Goal: Task Accomplishment & Management: Complete application form

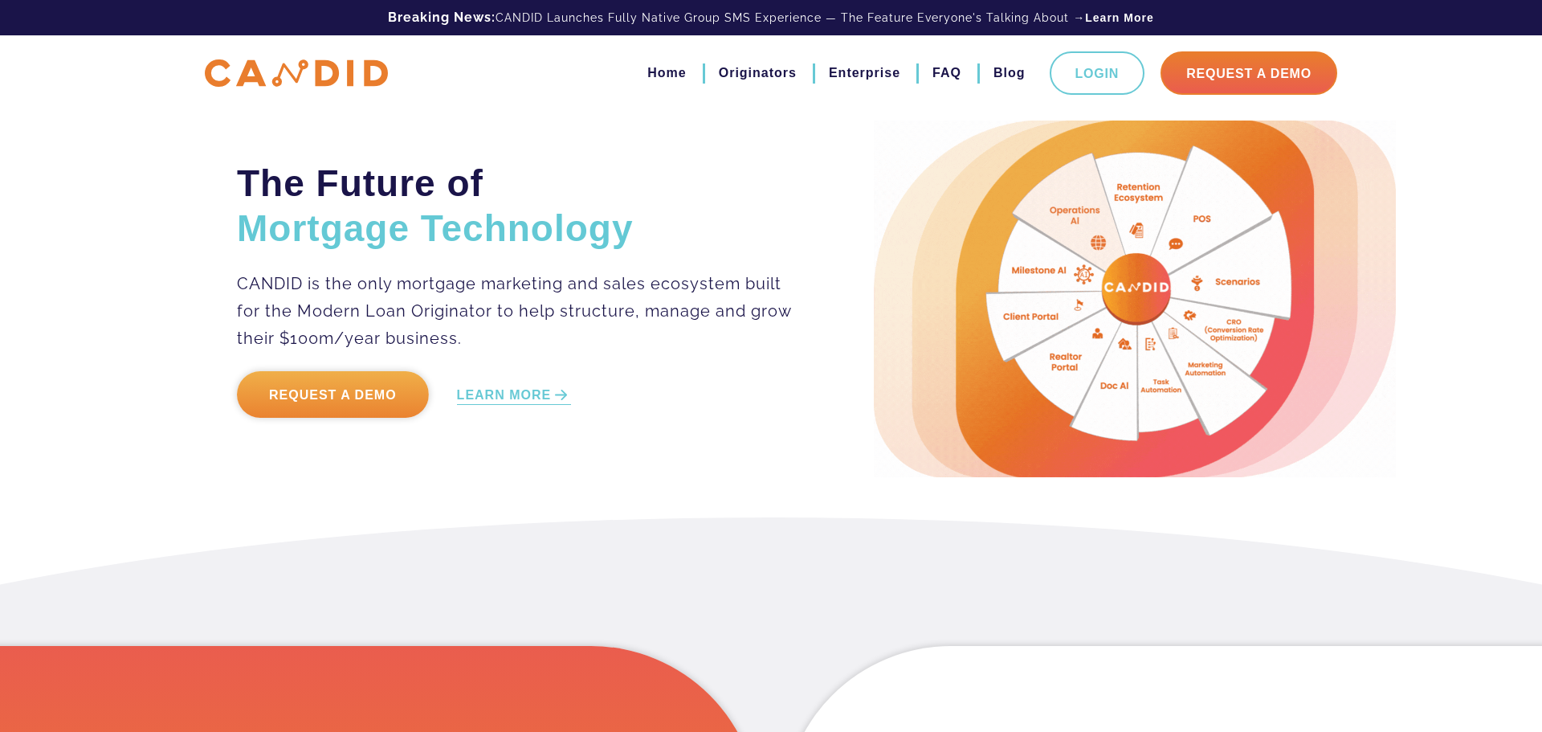
click at [295, 389] on link "Request a Demo" at bounding box center [333, 394] width 192 height 47
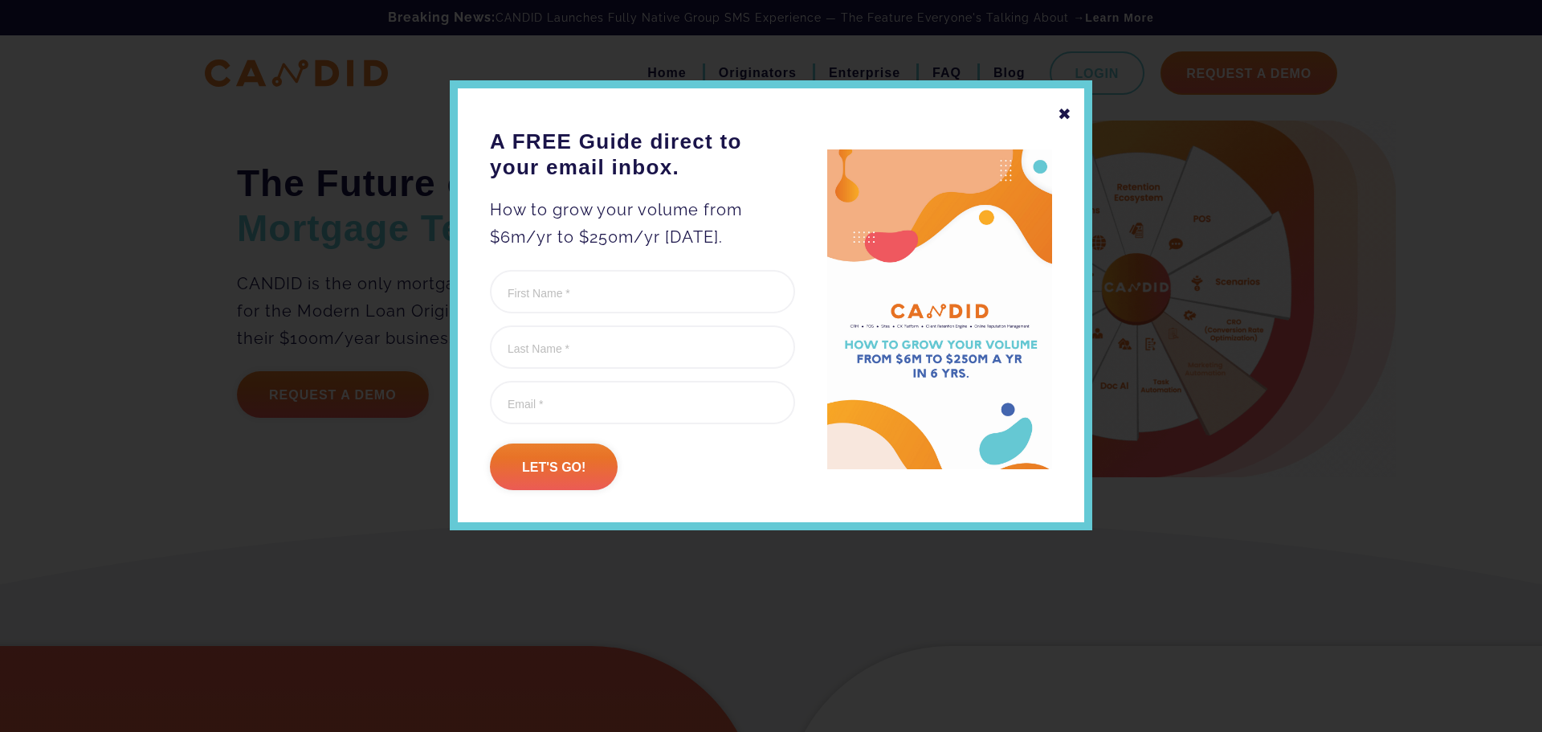
click at [1062, 118] on div "✖" at bounding box center [1065, 113] width 14 height 27
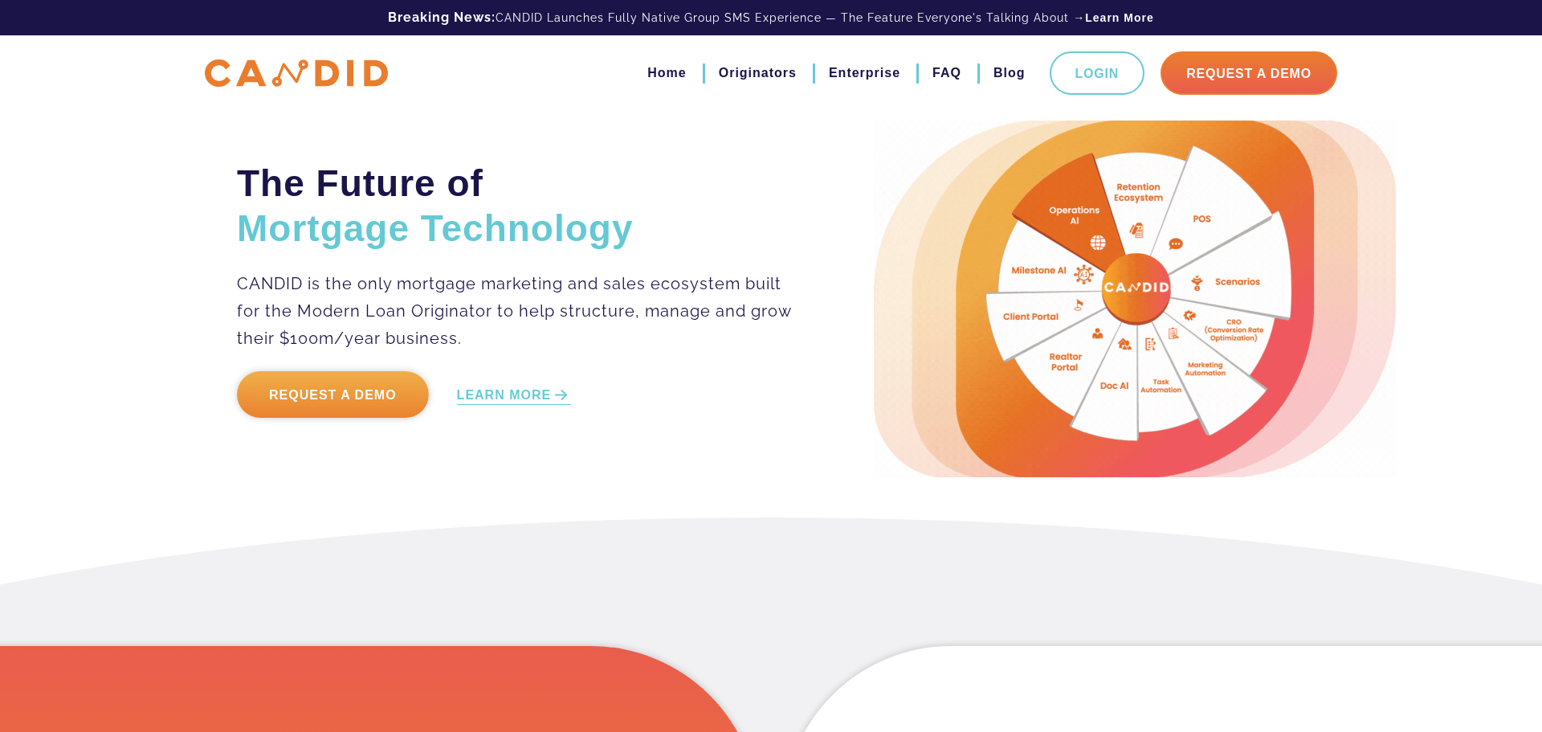
click at [376, 388] on link "Request a Demo" at bounding box center [333, 394] width 192 height 47
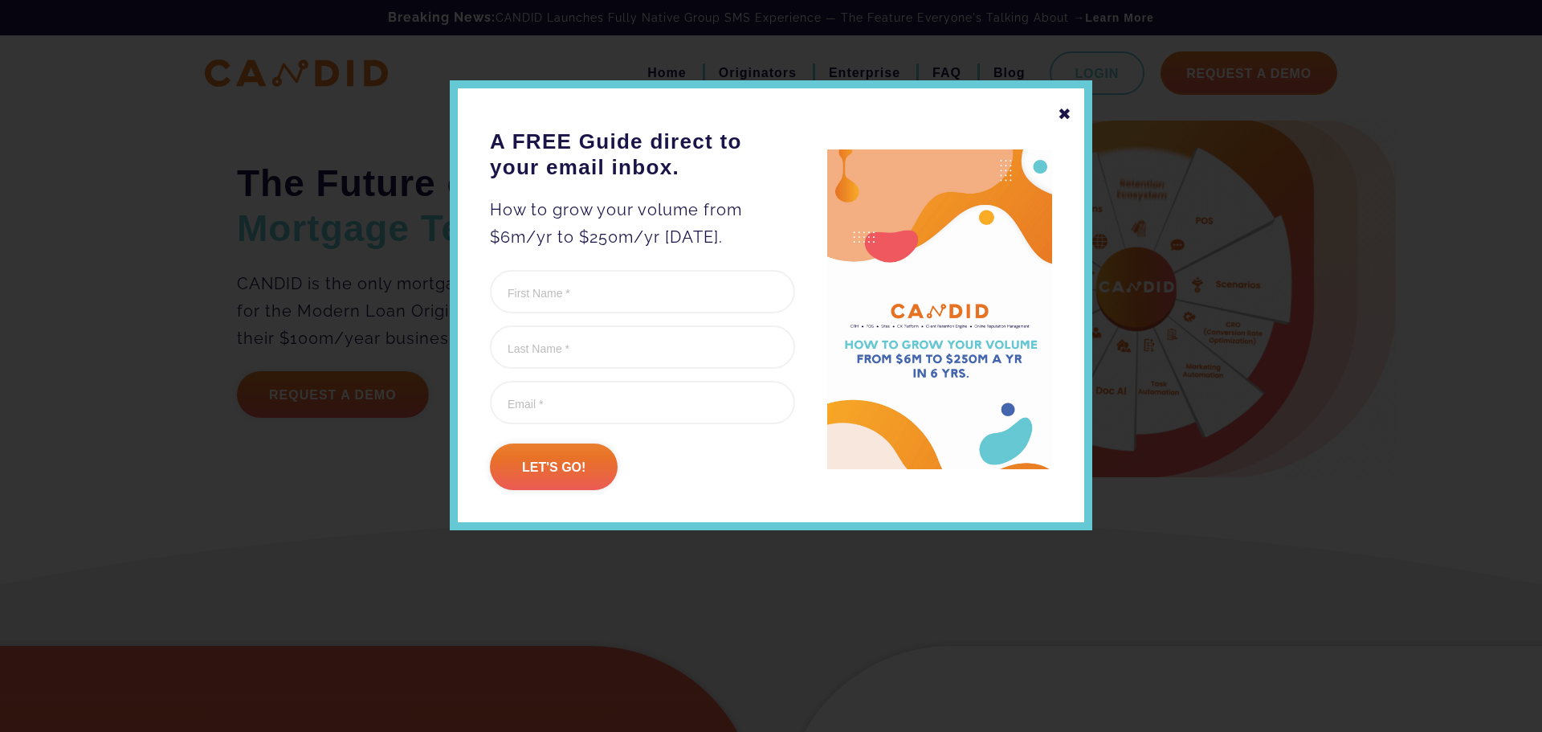
click at [1064, 111] on div "✖" at bounding box center [1065, 113] width 14 height 27
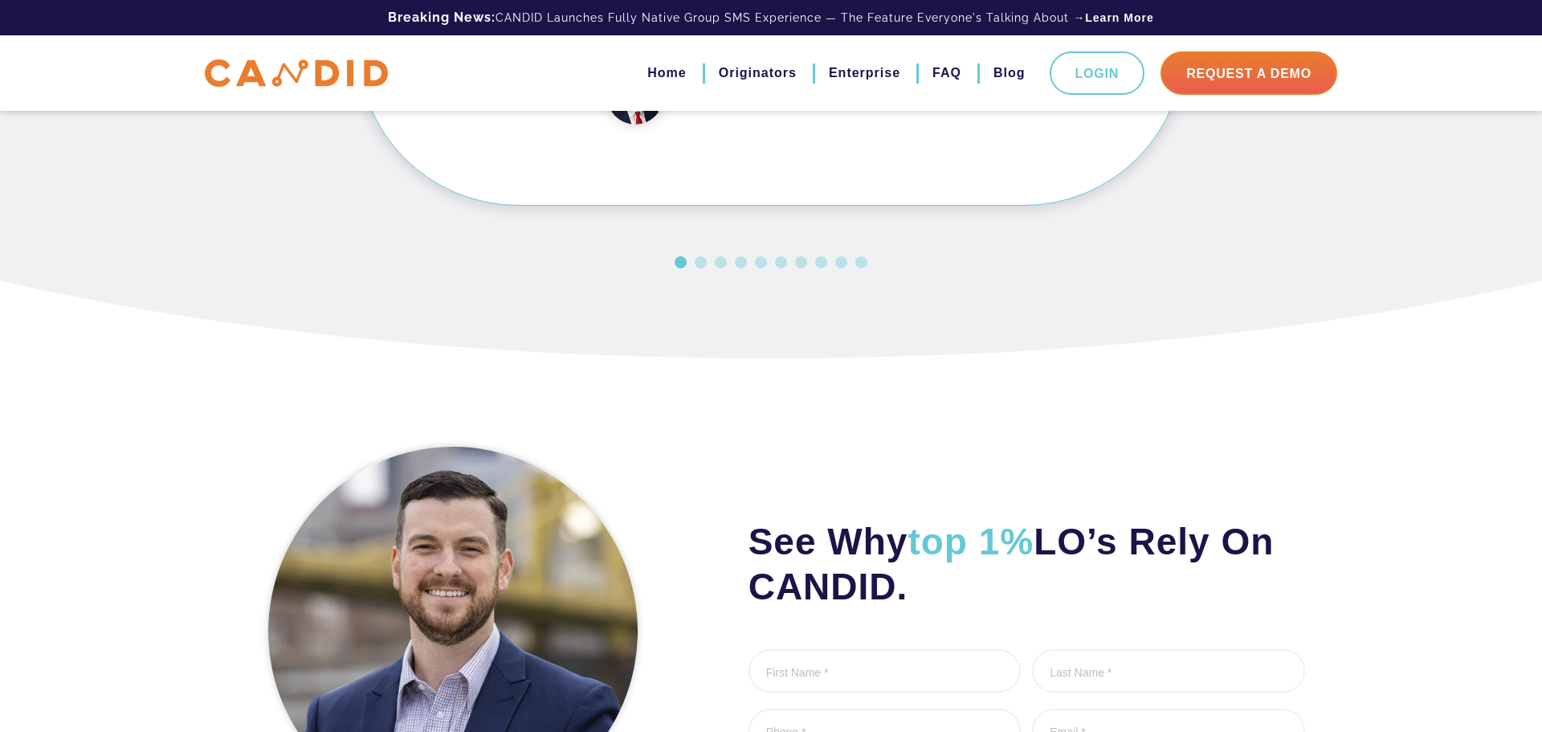
scroll to position [2186, 0]
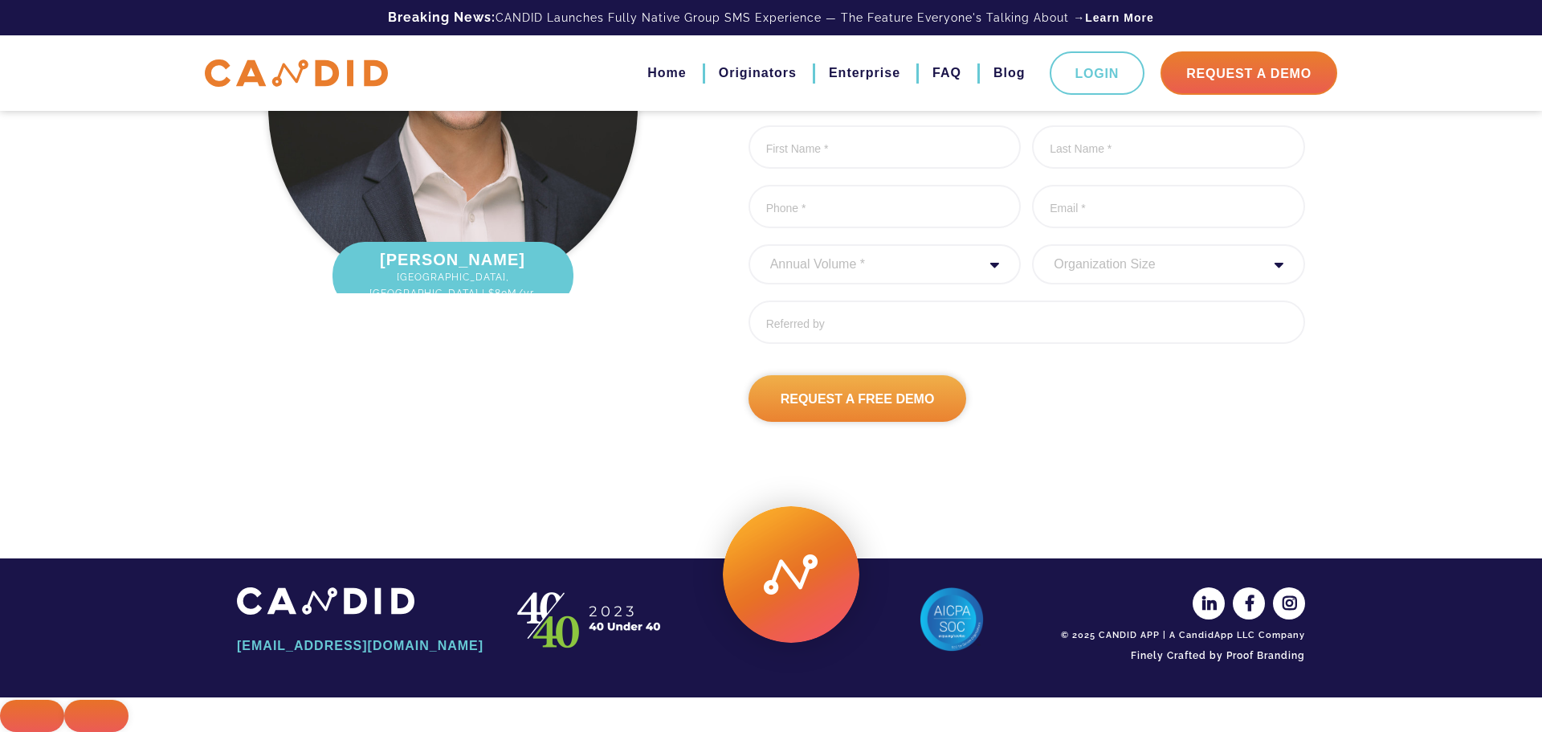
click at [882, 388] on input "Request A Free Demo" at bounding box center [857, 398] width 218 height 47
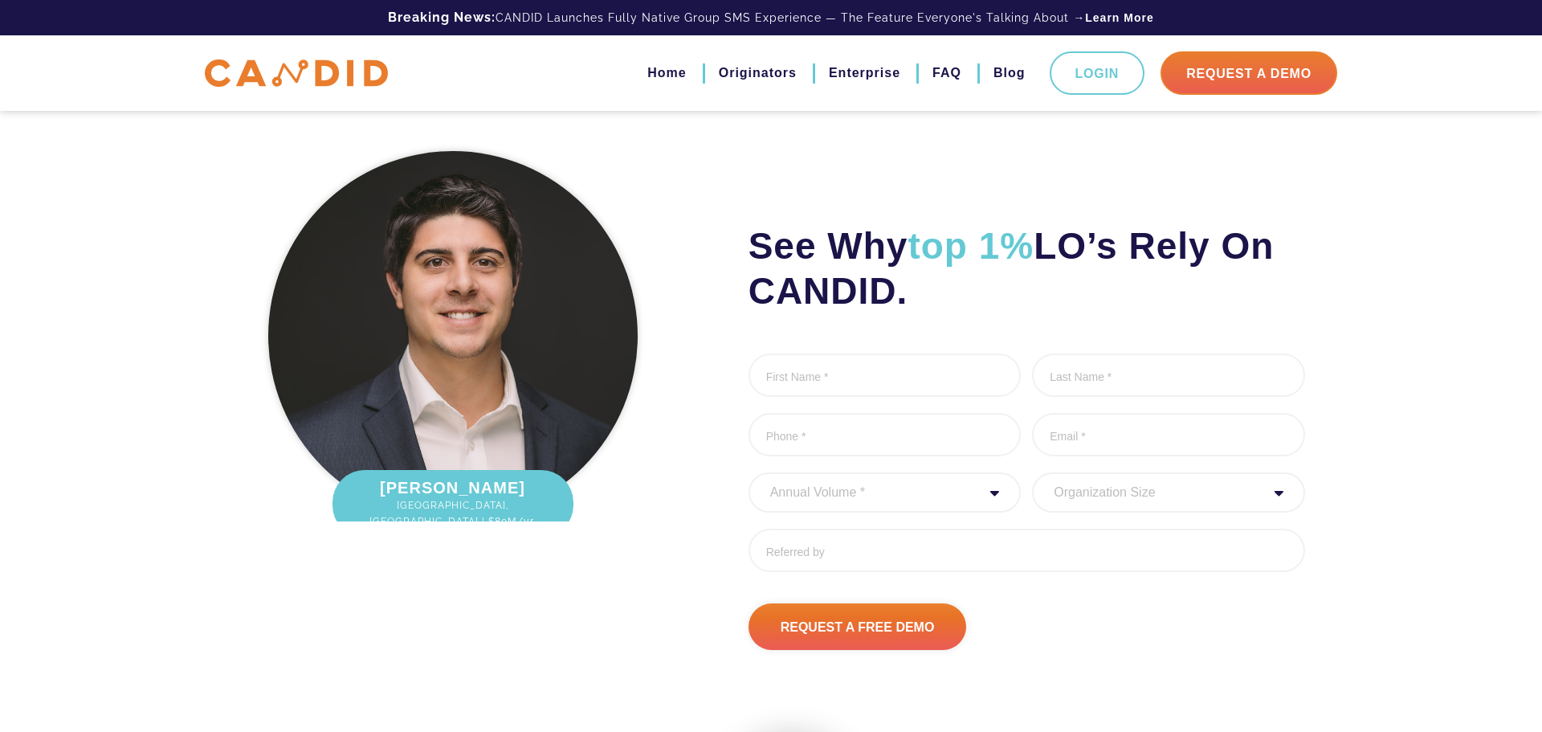
scroll to position [1955, 0]
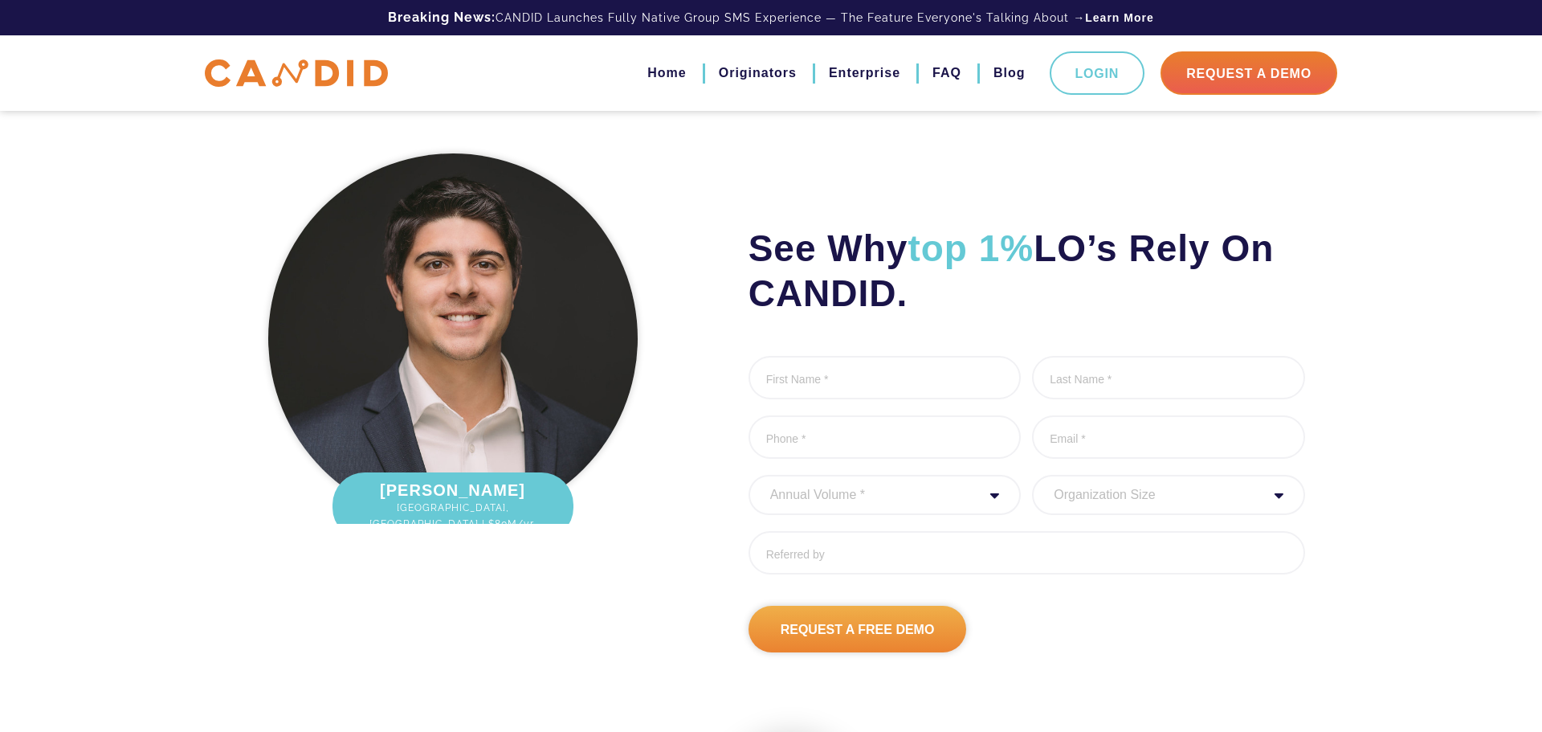
click at [885, 620] on input "Request A Free Demo" at bounding box center [857, 628] width 218 height 47
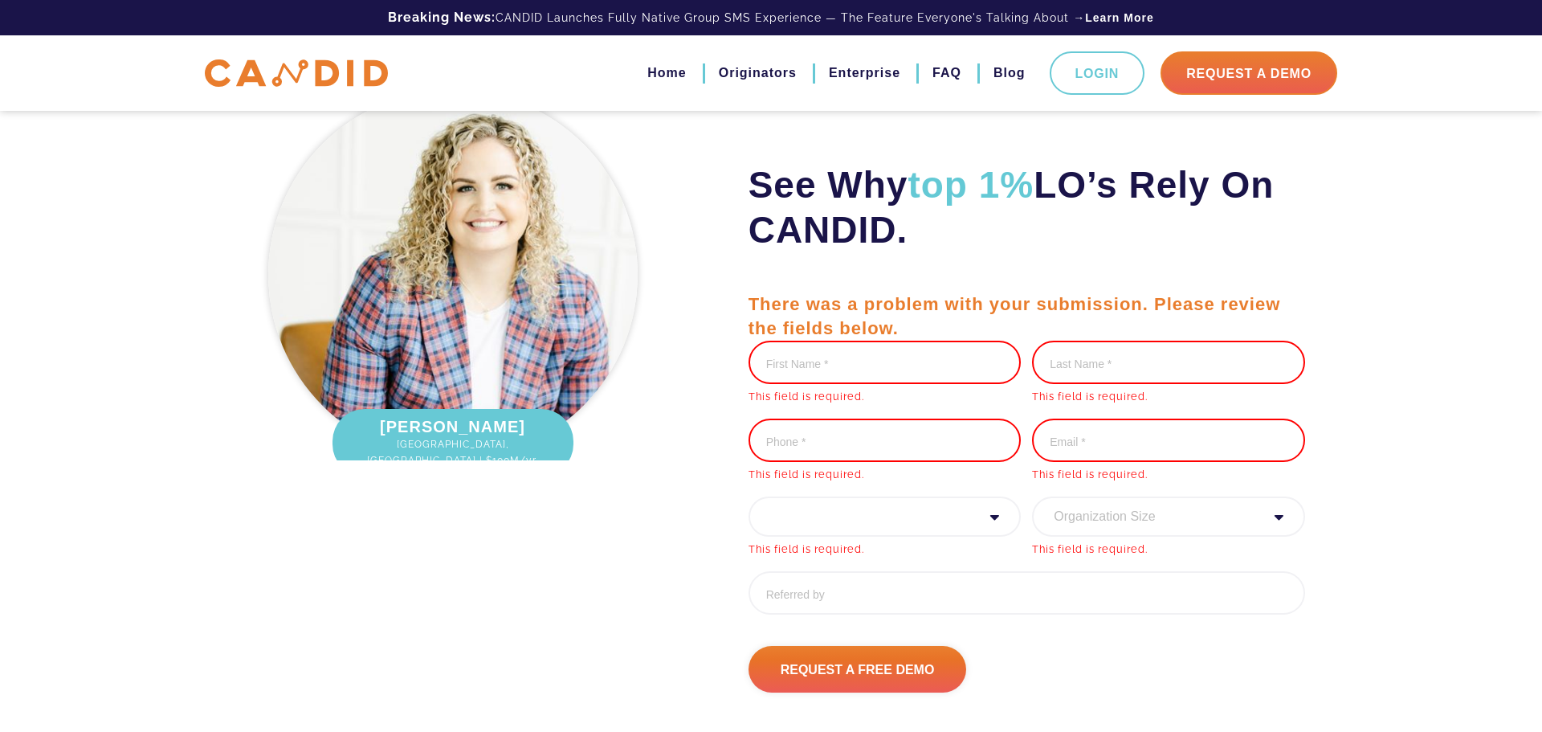
scroll to position [2021, 0]
